Goal: Information Seeking & Learning: Stay updated

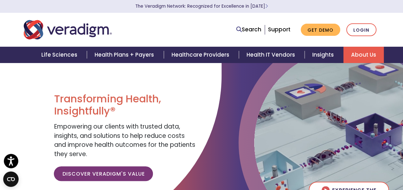
click at [360, 56] on link "About Us" at bounding box center [363, 55] width 40 height 16
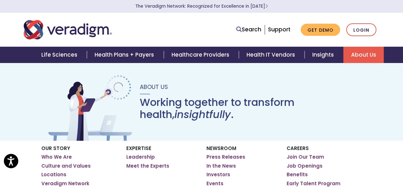
click at [222, 158] on link "Press Releases" at bounding box center [226, 157] width 39 height 6
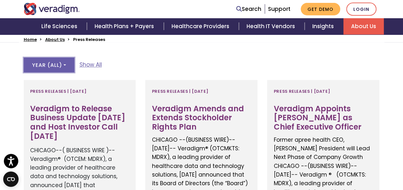
click at [55, 61] on button "Year ( All )" at bounding box center [49, 65] width 51 height 15
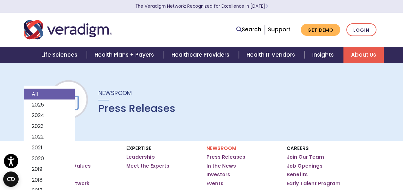
click at [45, 109] on link "2025" at bounding box center [49, 104] width 51 height 11
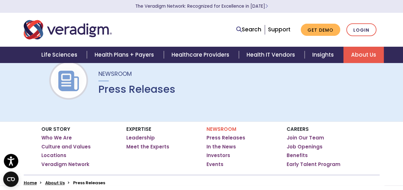
scroll to position [164, 0]
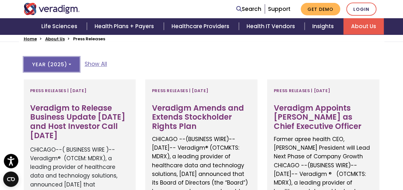
click at [65, 63] on button "Year ( 2025 )" at bounding box center [52, 64] width 56 height 15
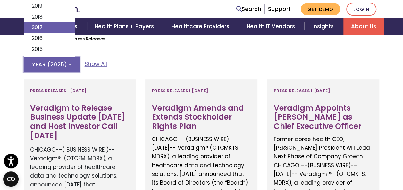
scroll to position [76, 0]
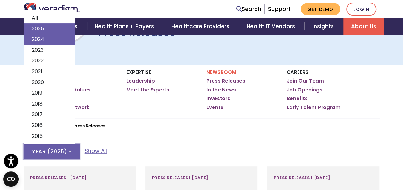
click at [54, 42] on link "2024" at bounding box center [49, 39] width 51 height 11
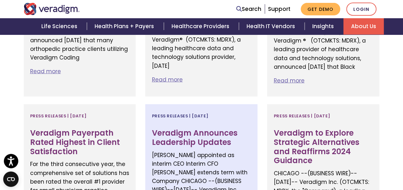
scroll to position [742, 0]
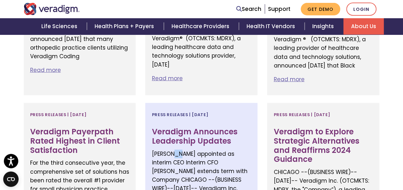
drag, startPoint x: 175, startPoint y: 134, endPoint x: 194, endPoint y: 131, distance: 18.5
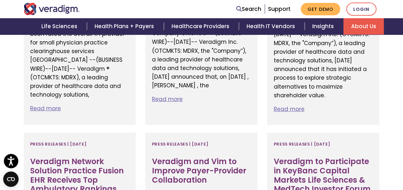
scroll to position [913, 0]
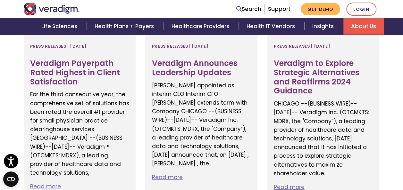
scroll to position [805, 0]
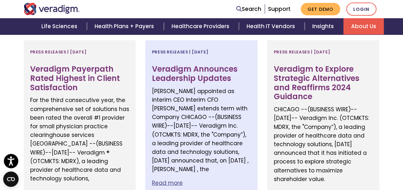
click at [169, 179] on p "Read more" at bounding box center [201, 183] width 99 height 9
